Goal: Find contact information: Find contact information

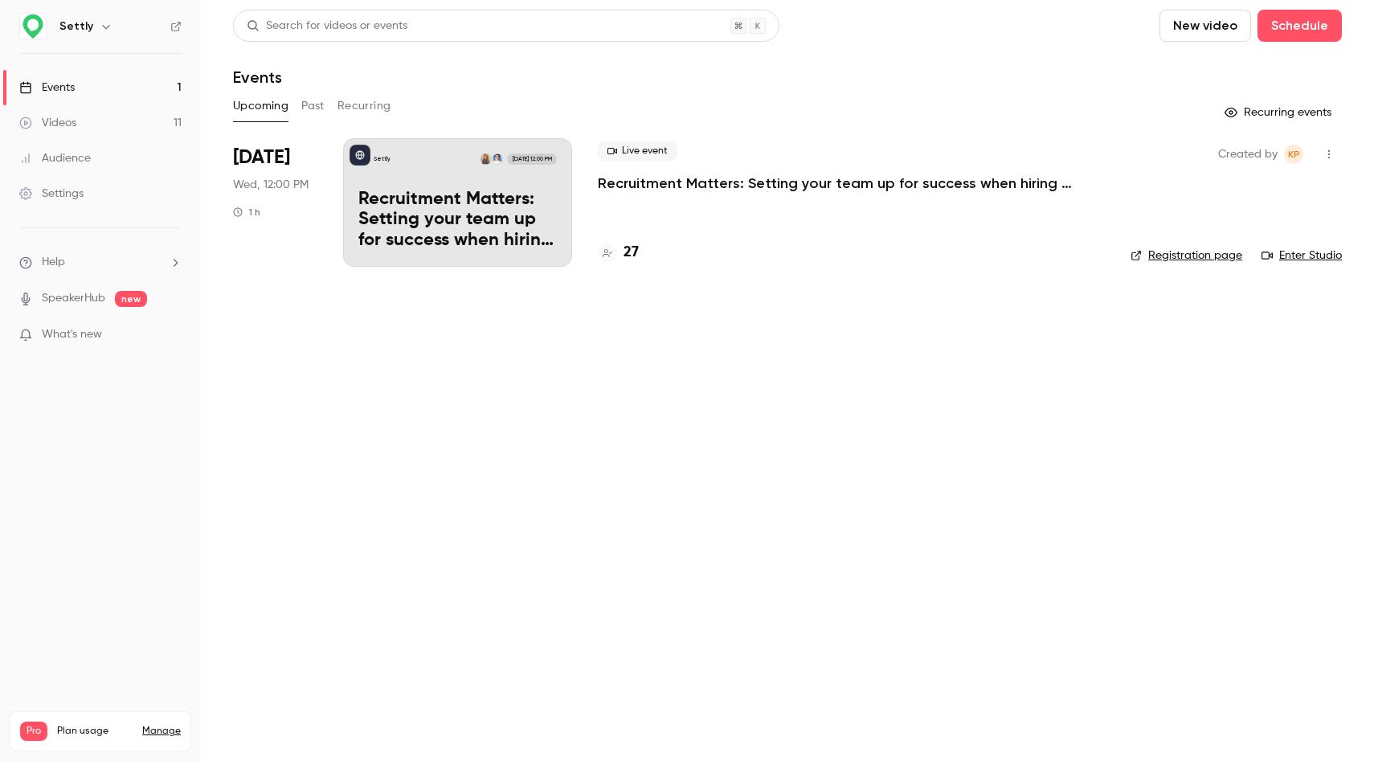
click at [631, 255] on h4 "27" at bounding box center [631, 253] width 15 height 22
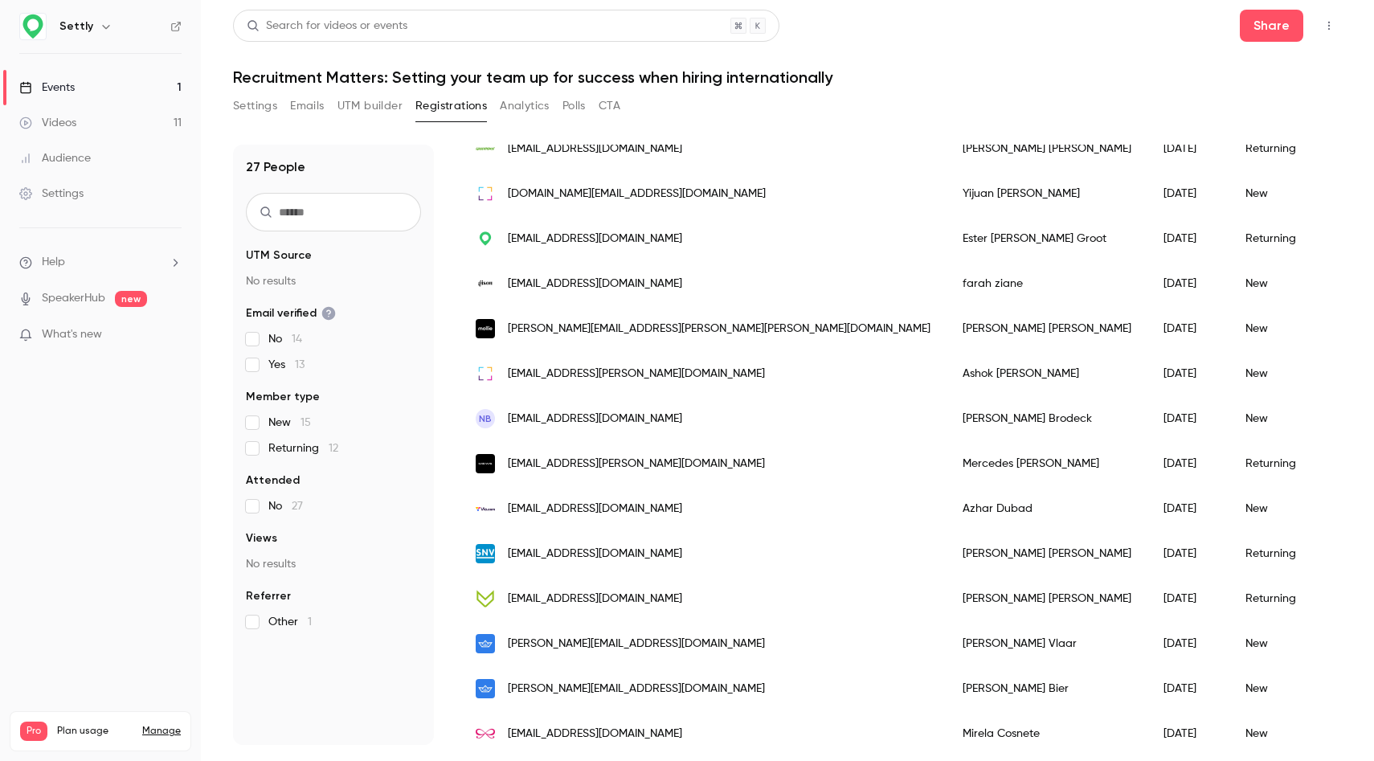
scroll to position [475, 0]
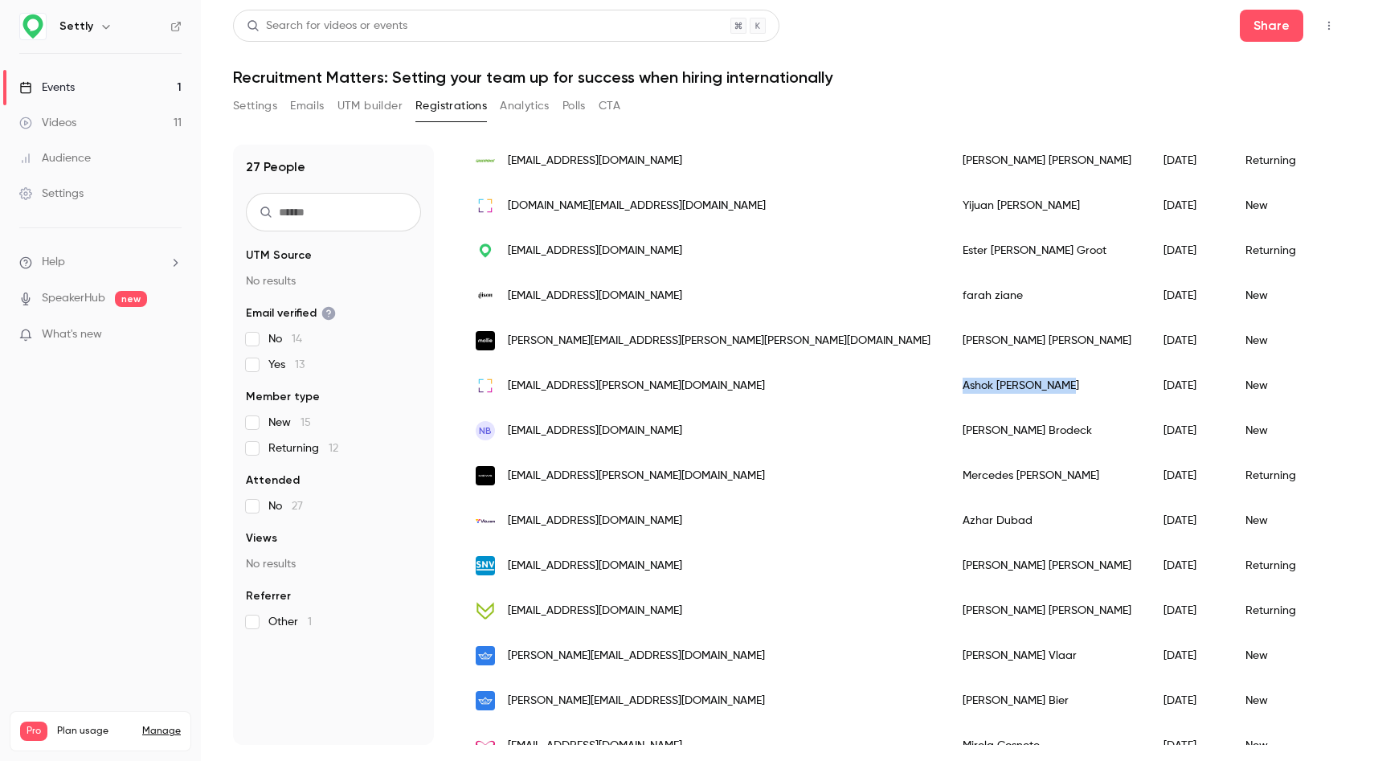
drag, startPoint x: 820, startPoint y: 391, endPoint x: 708, endPoint y: 391, distance: 111.7
click at [947, 391] on div "[PERSON_NAME]" at bounding box center [1047, 385] width 201 height 45
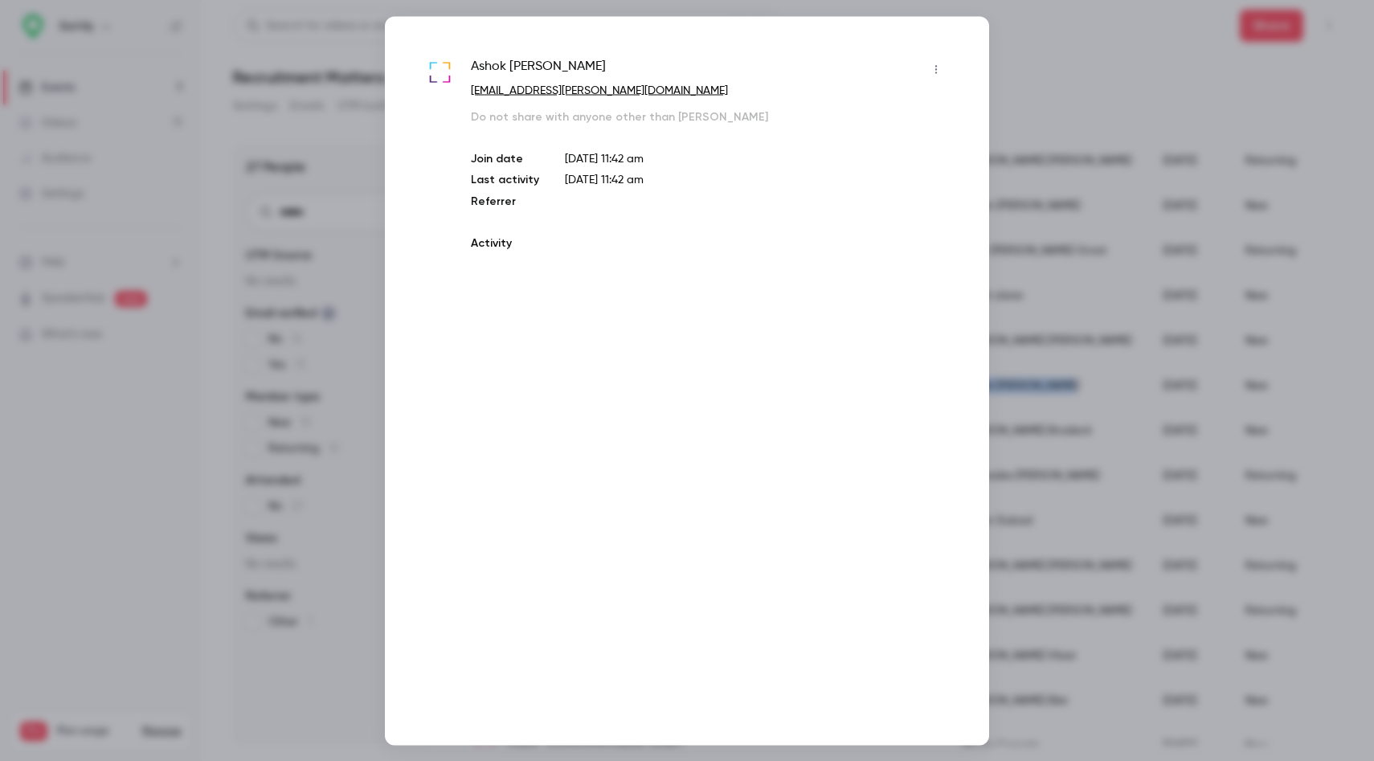
copy div "[PERSON_NAME]"
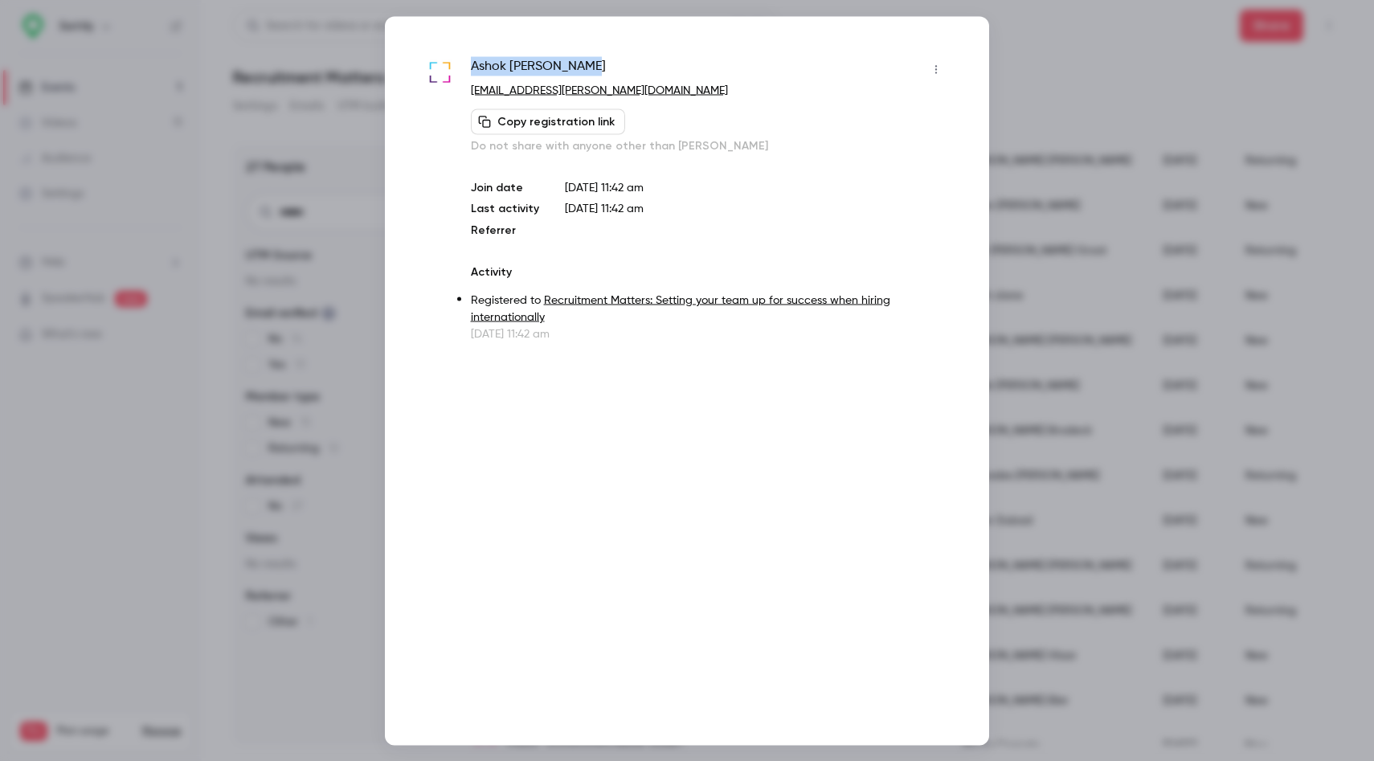
drag, startPoint x: 599, startPoint y: 58, endPoint x: 472, endPoint y: 58, distance: 126.2
click at [472, 58] on div "[PERSON_NAME]" at bounding box center [710, 69] width 478 height 26
copy span "[PERSON_NAME]"
click at [1072, 51] on div at bounding box center [687, 380] width 1374 height 761
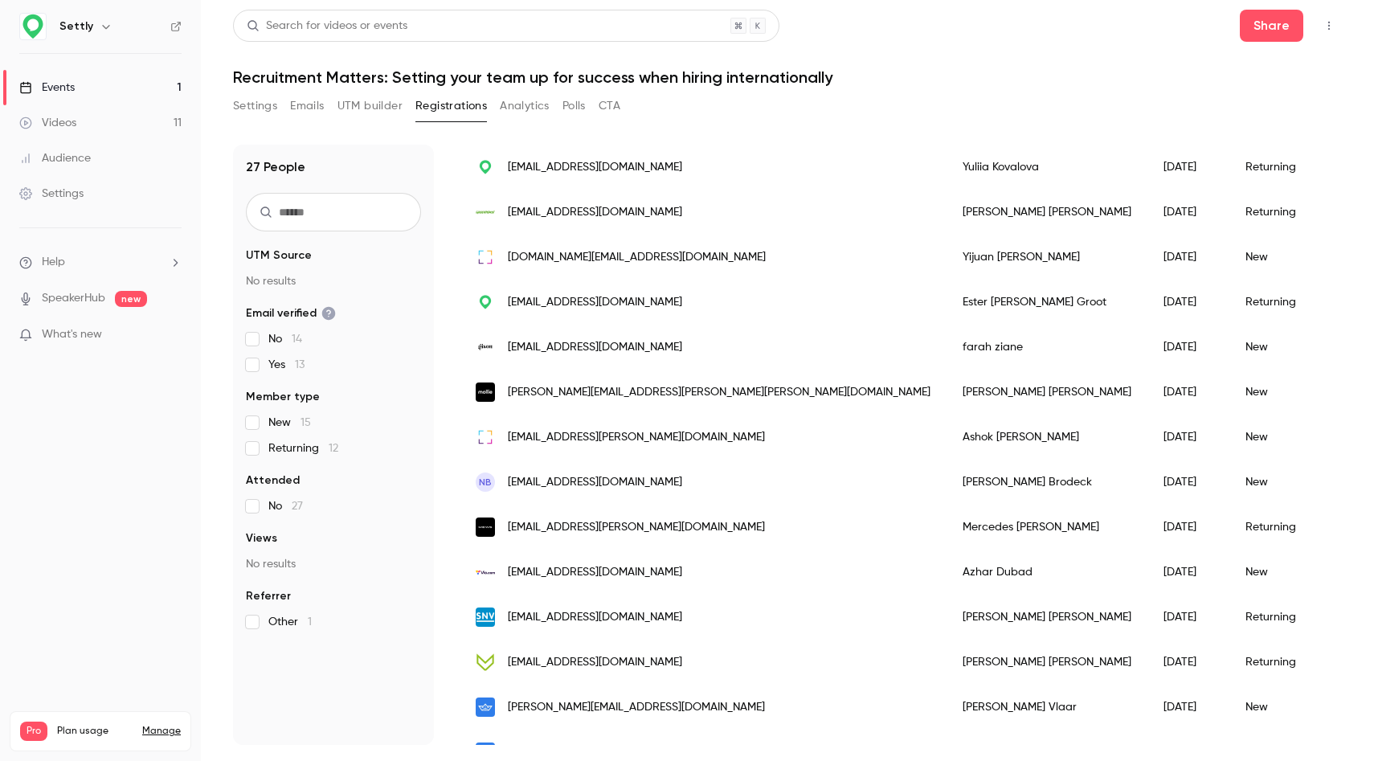
scroll to position [0, 0]
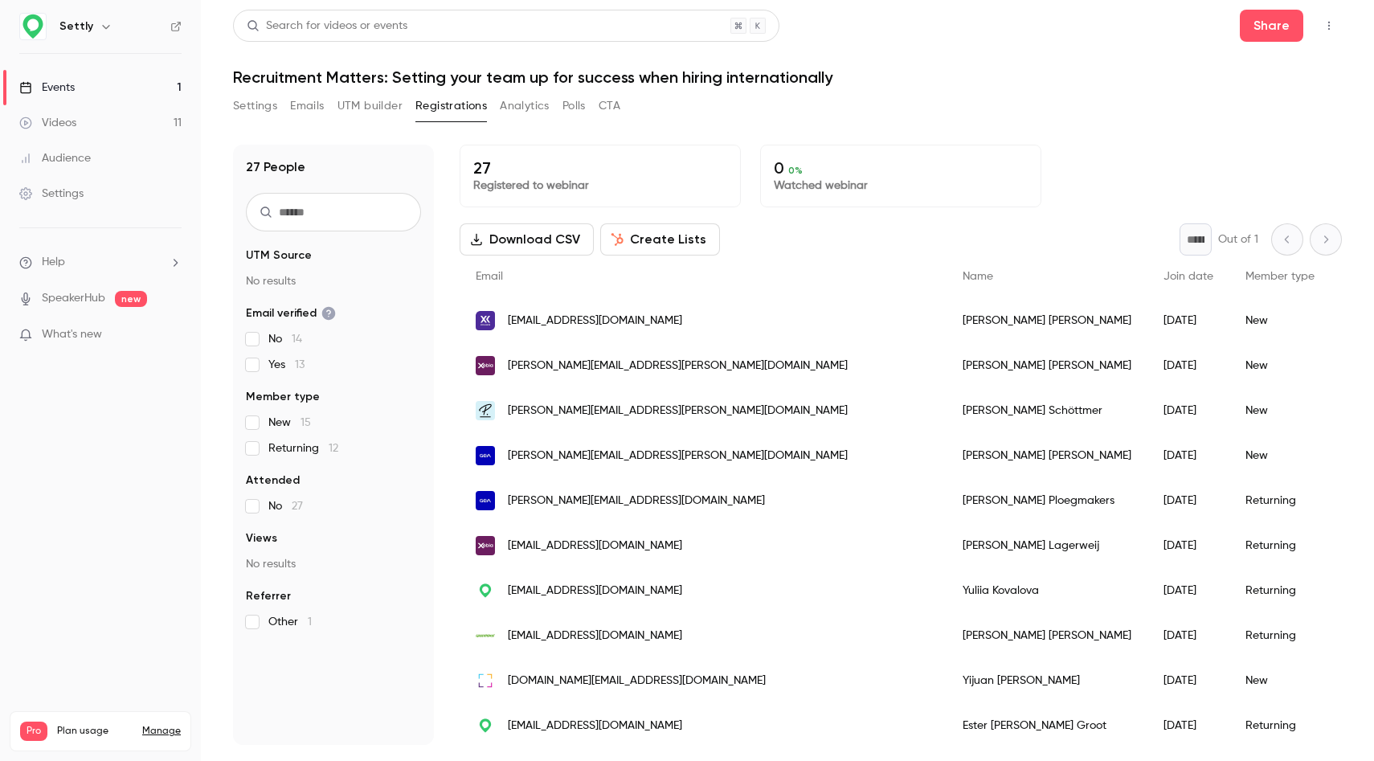
click at [584, 323] on span "[EMAIL_ADDRESS][DOMAIN_NAME]" at bounding box center [595, 321] width 174 height 17
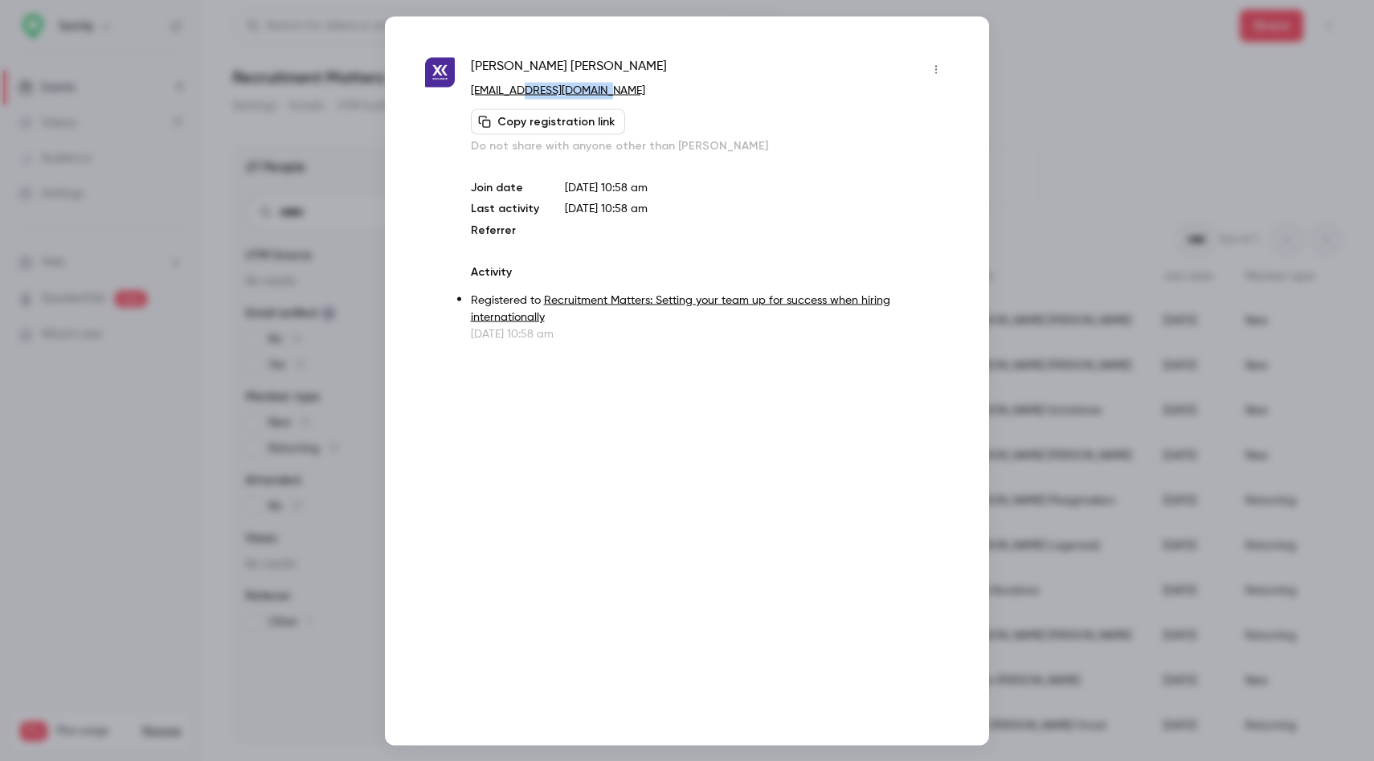
drag, startPoint x: 624, startPoint y: 98, endPoint x: 529, endPoint y: 93, distance: 94.9
click at [529, 93] on p "[EMAIL_ADDRESS][DOMAIN_NAME]" at bounding box center [710, 90] width 478 height 17
copy link "[DOMAIN_NAME]"
